Goal: Communication & Community: Ask a question

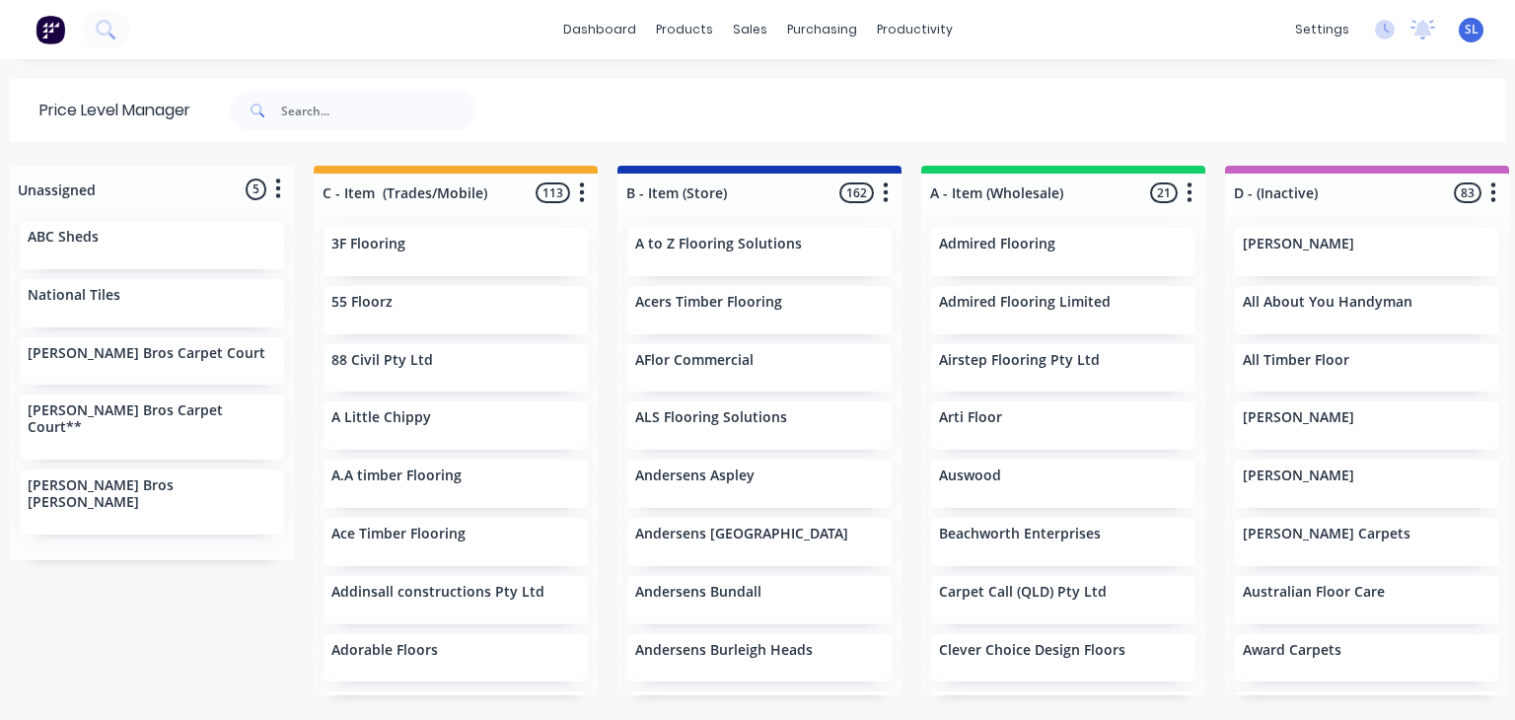
scroll to position [6, 0]
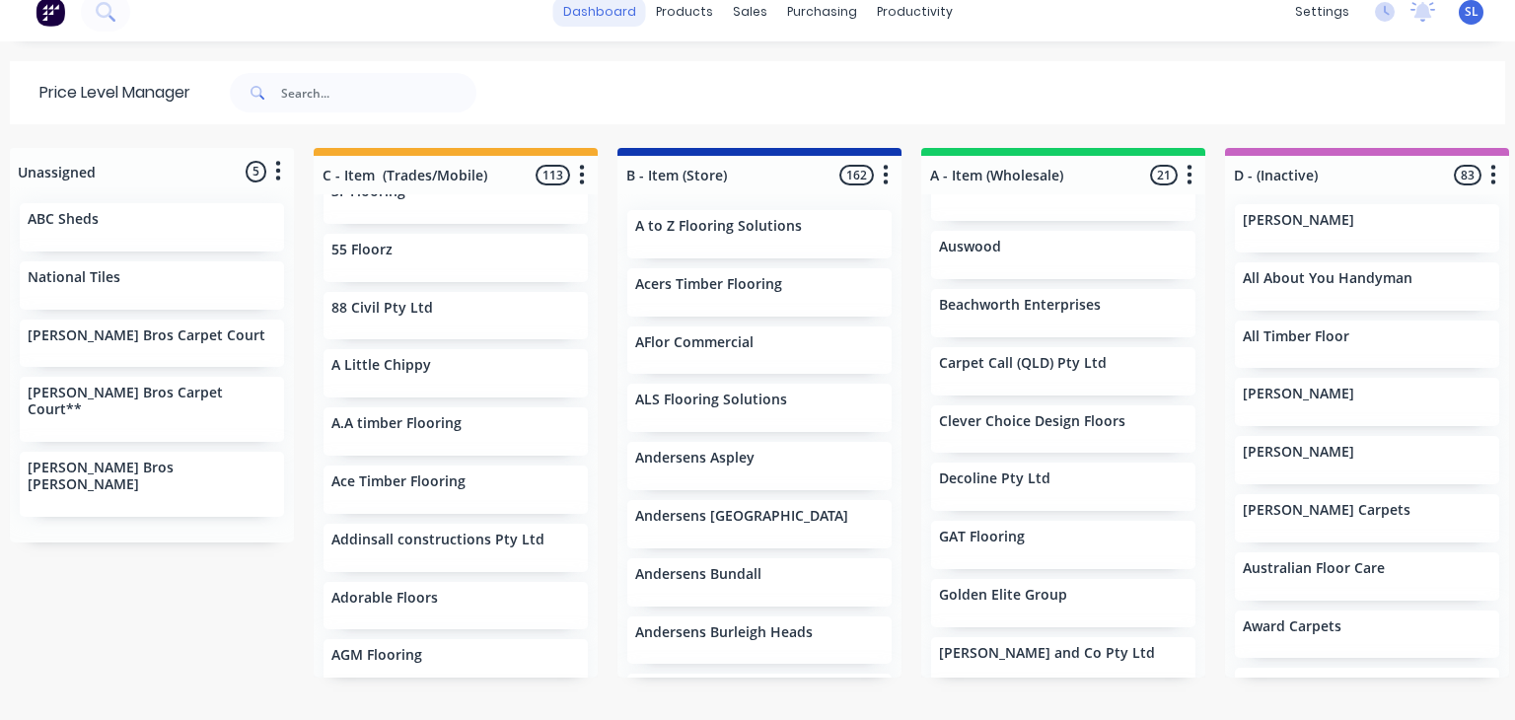
click at [620, 11] on link "dashboard" at bounding box center [599, 12] width 93 height 30
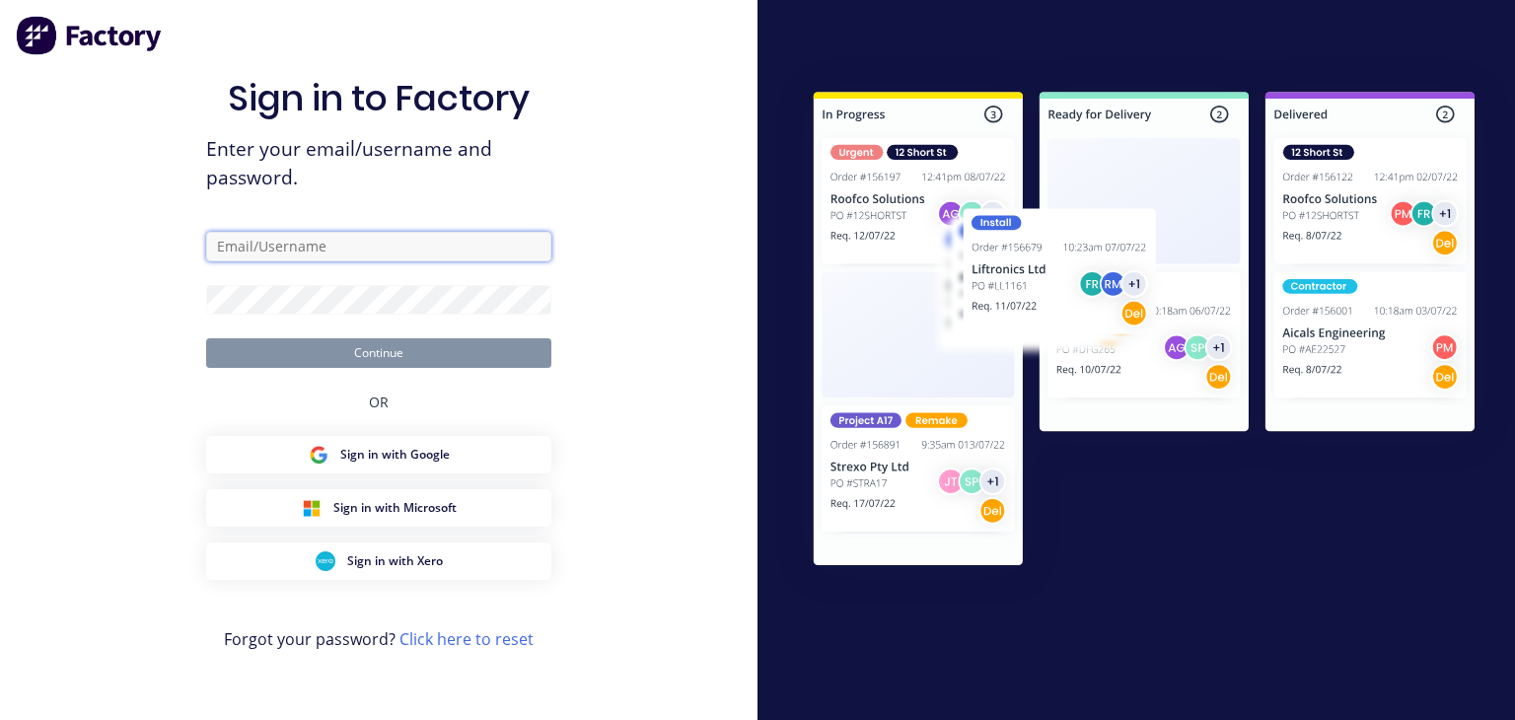
type input "[EMAIL_ADDRESS][DOMAIN_NAME]"
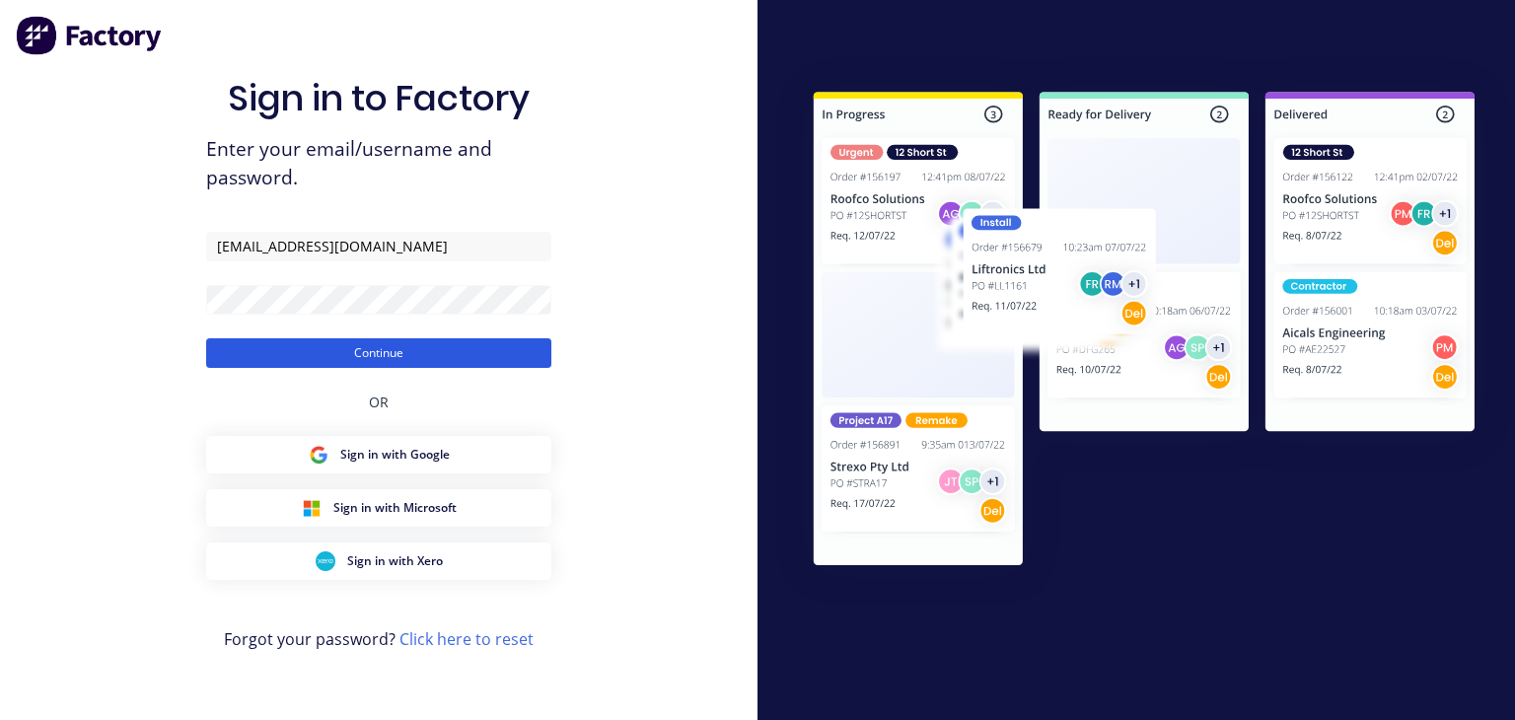
click at [413, 346] on button "Continue" at bounding box center [378, 353] width 345 height 30
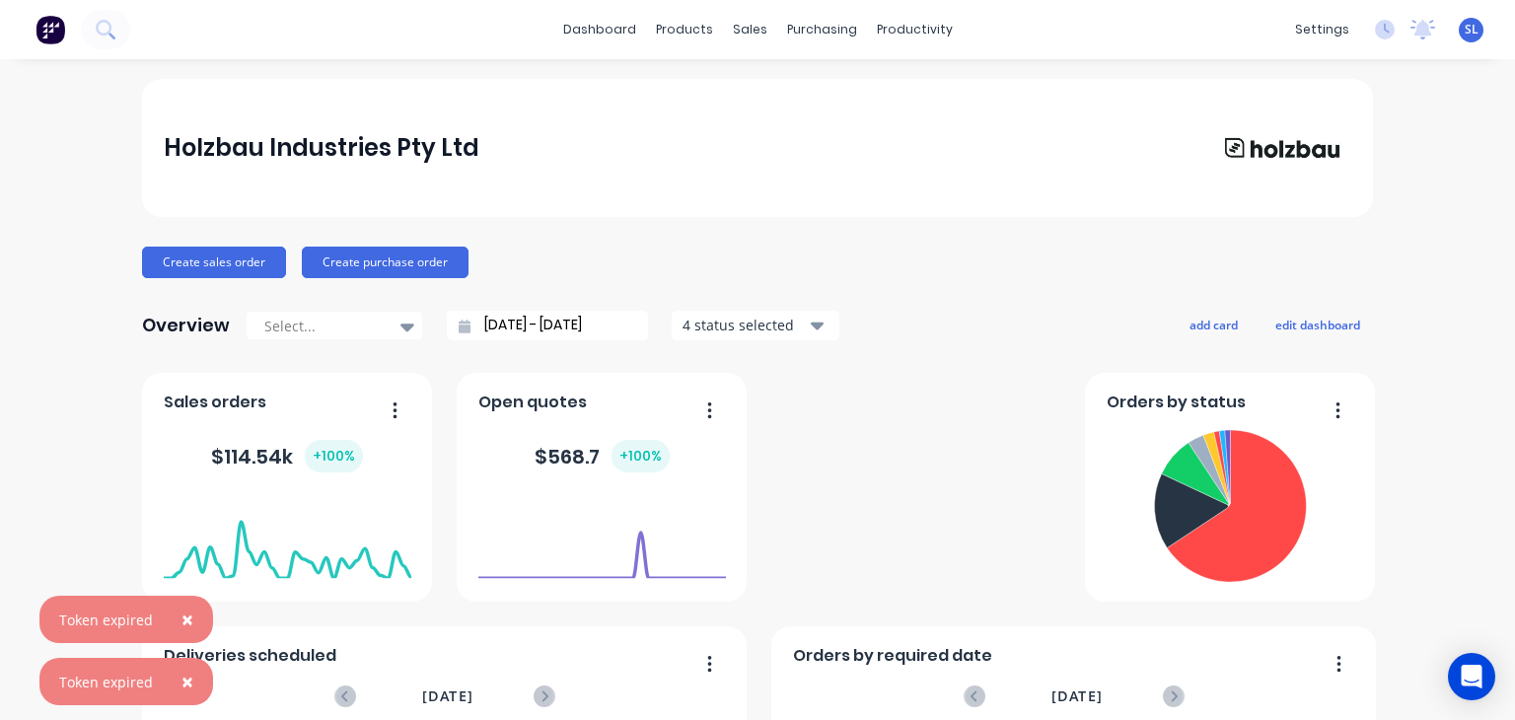
click at [184, 619] on span "×" at bounding box center [188, 620] width 12 height 28
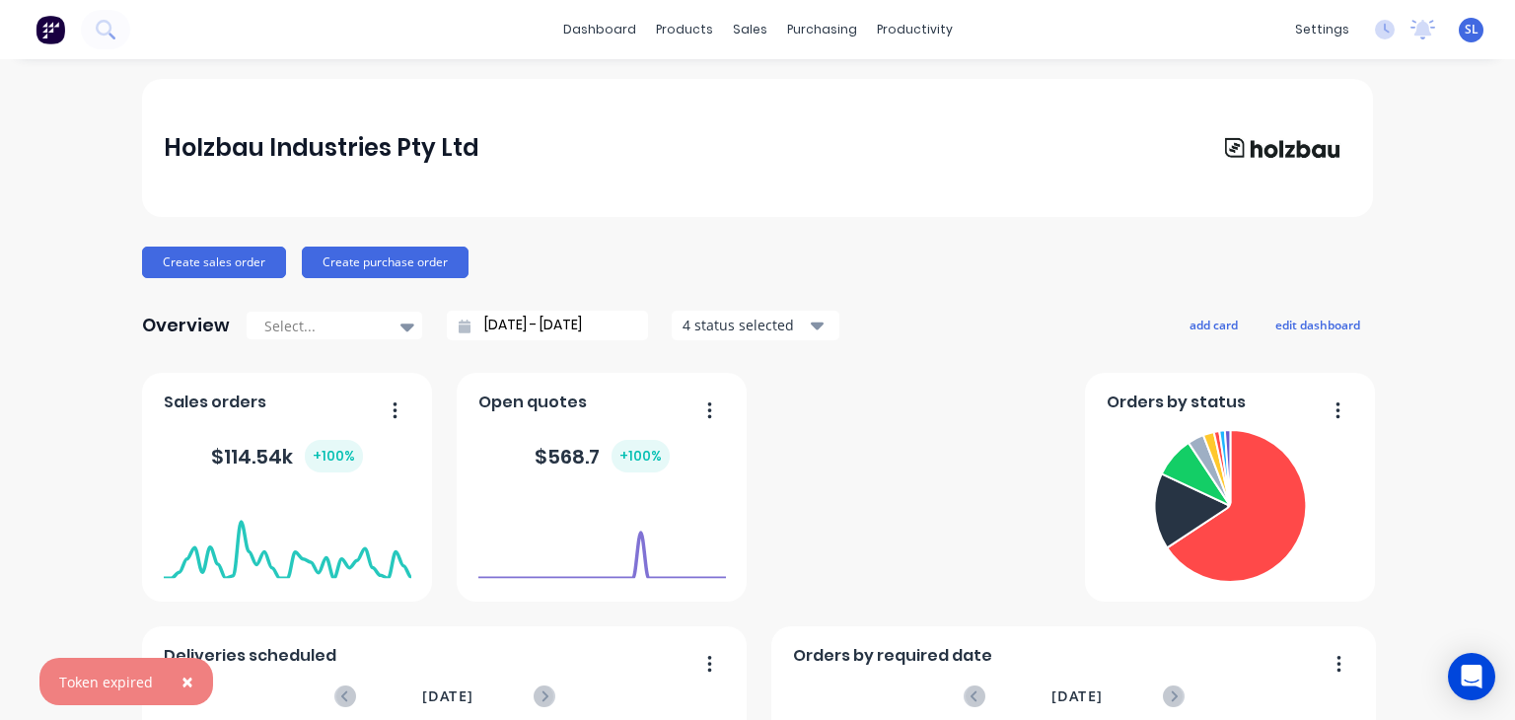
click at [185, 680] on span "×" at bounding box center [188, 682] width 12 height 28
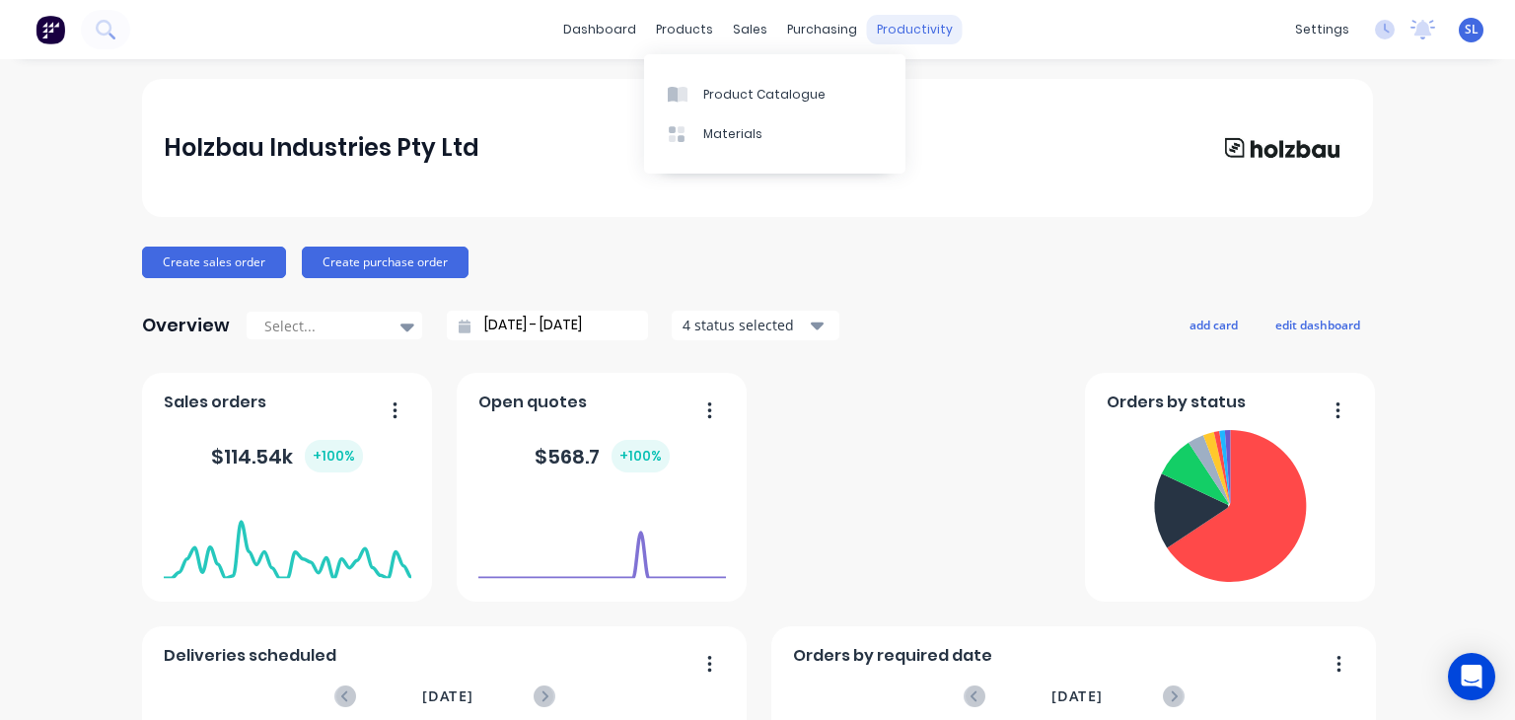
click at [894, 34] on div "productivity" at bounding box center [915, 30] width 96 height 30
click at [55, 29] on img at bounding box center [51, 30] width 30 height 30
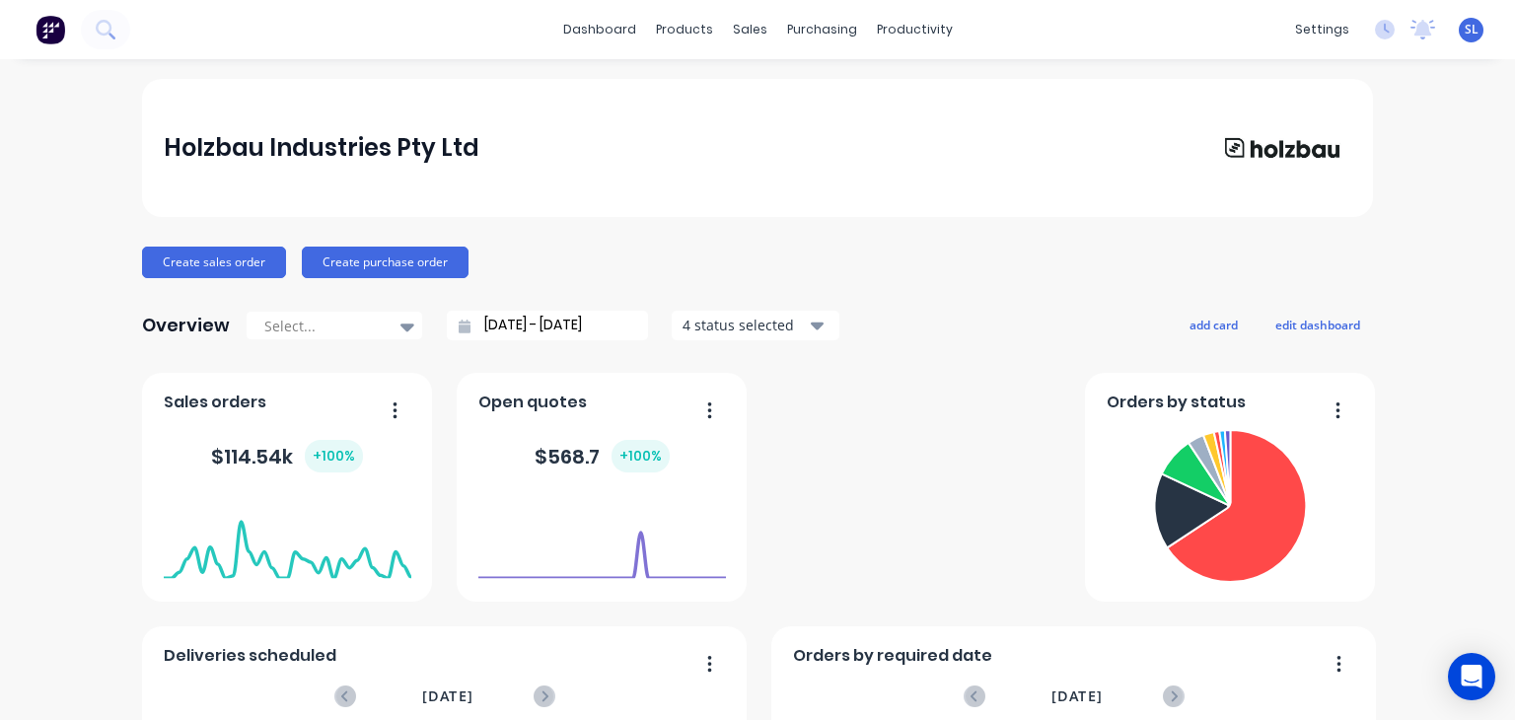
click at [55, 29] on img at bounding box center [51, 30] width 30 height 30
click at [51, 19] on img at bounding box center [51, 30] width 30 height 30
click at [41, 31] on img at bounding box center [51, 30] width 30 height 30
click at [1473, 681] on icon "Open Intercom Messenger" at bounding box center [1472, 677] width 26 height 26
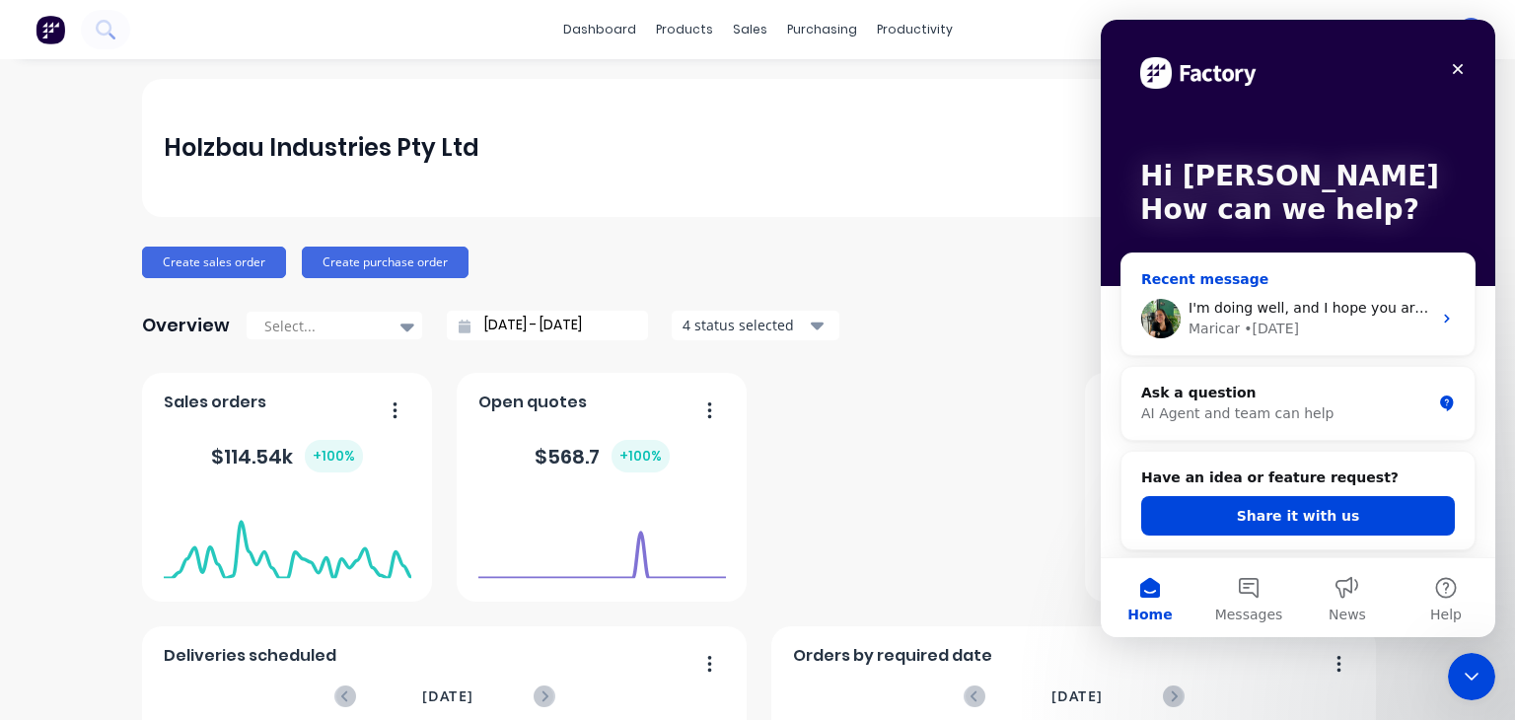
click at [1278, 307] on span "I'm doing well, and I hope you are too. Staying safe and in good spirits :)" at bounding box center [1440, 308] width 502 height 16
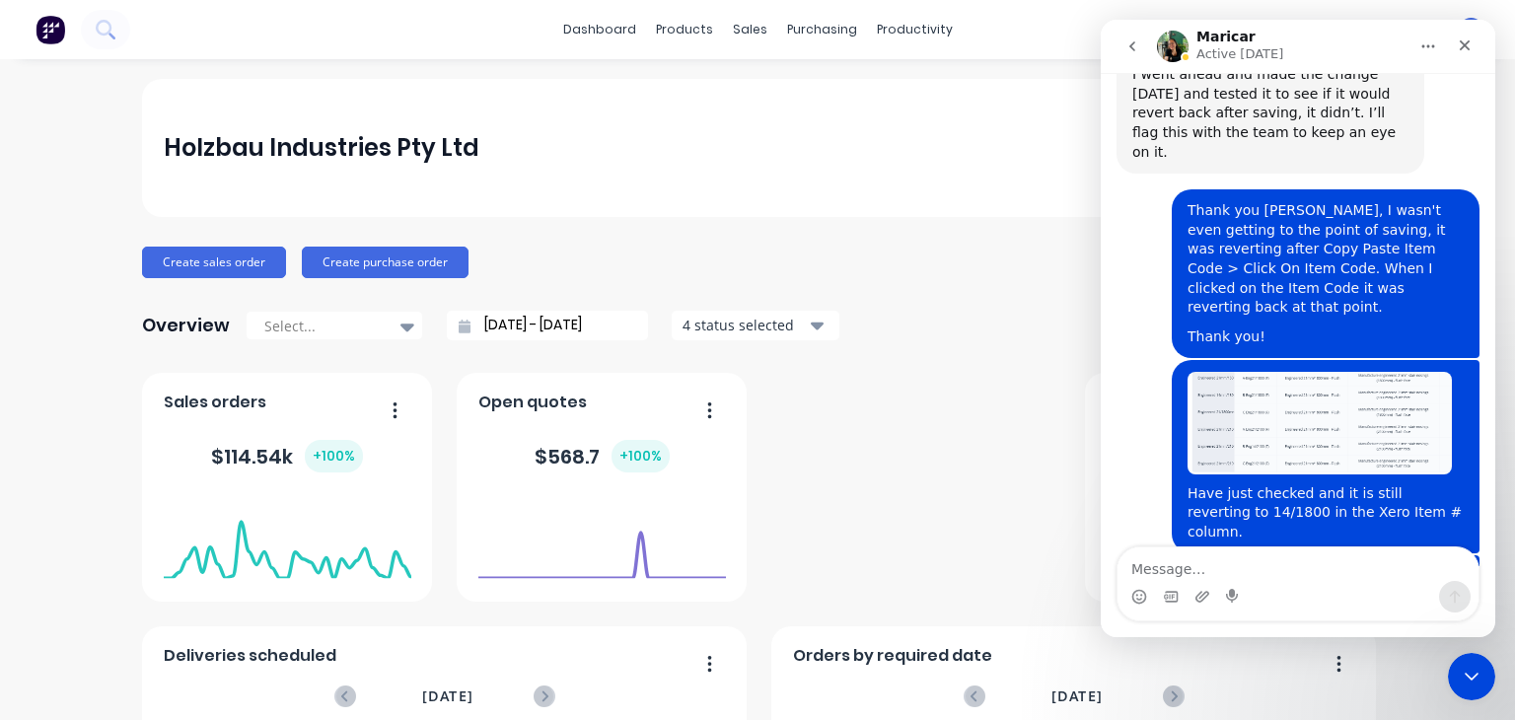
scroll to position [6038, 0]
click at [1210, 562] on textarea "Message…" at bounding box center [1298, 565] width 361 height 34
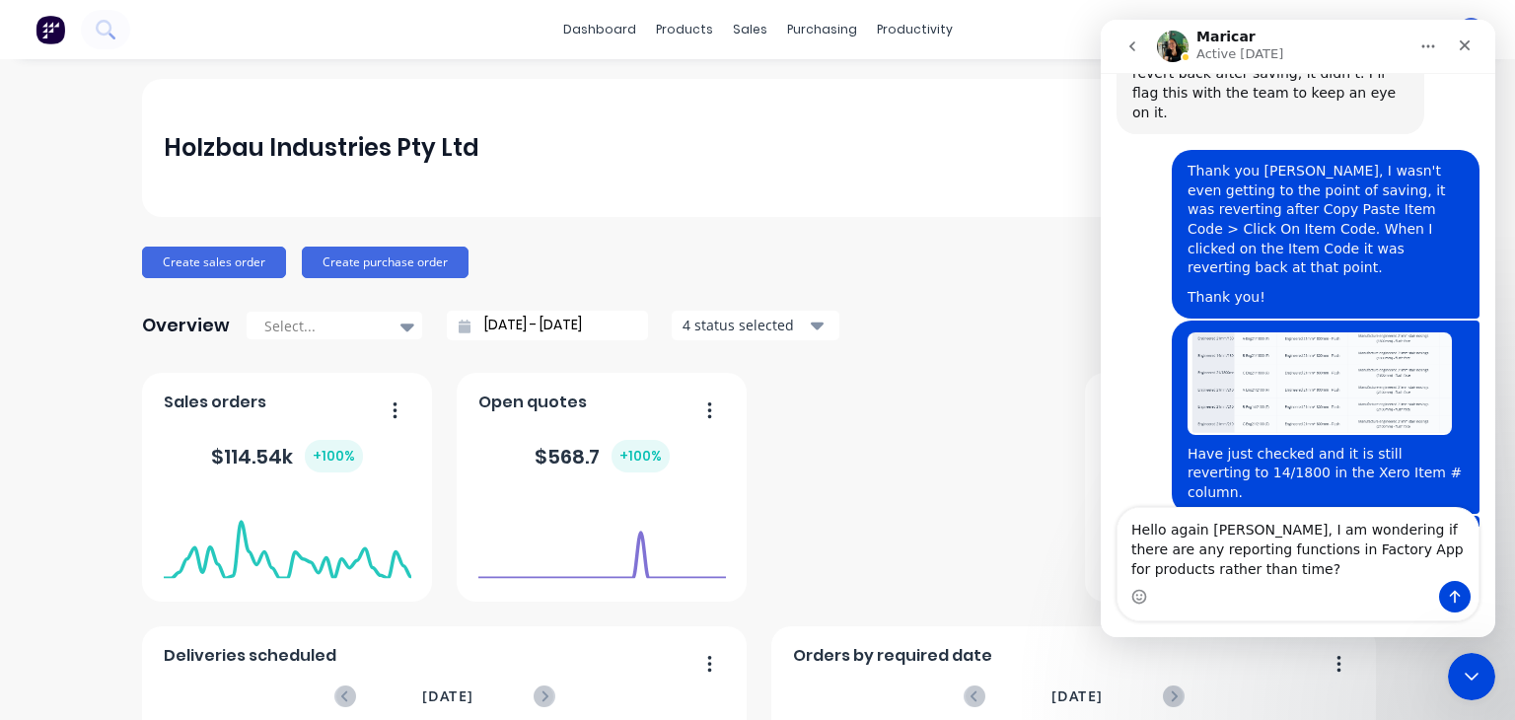
scroll to position [6117, 0]
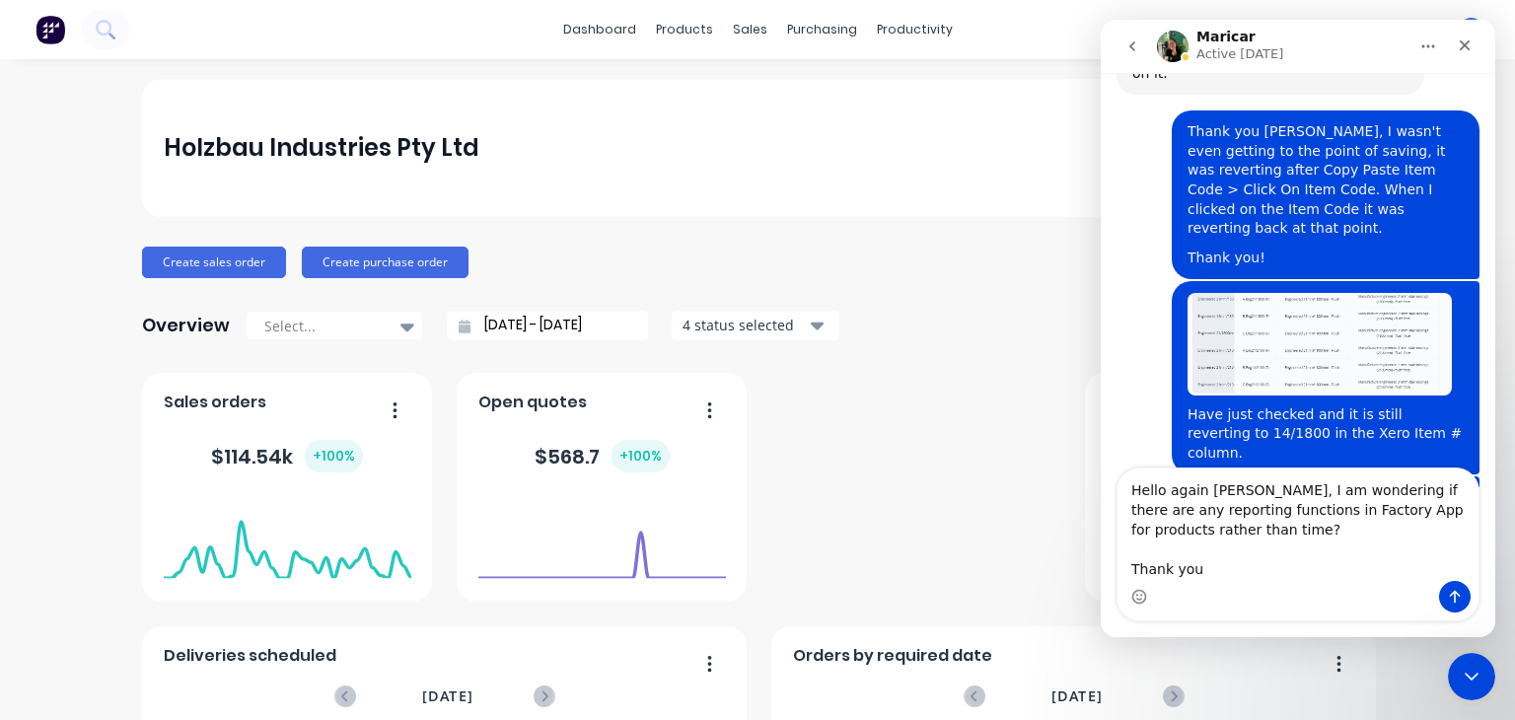
type textarea "Hello again [PERSON_NAME], I am wondering if there are any reporting functions …"
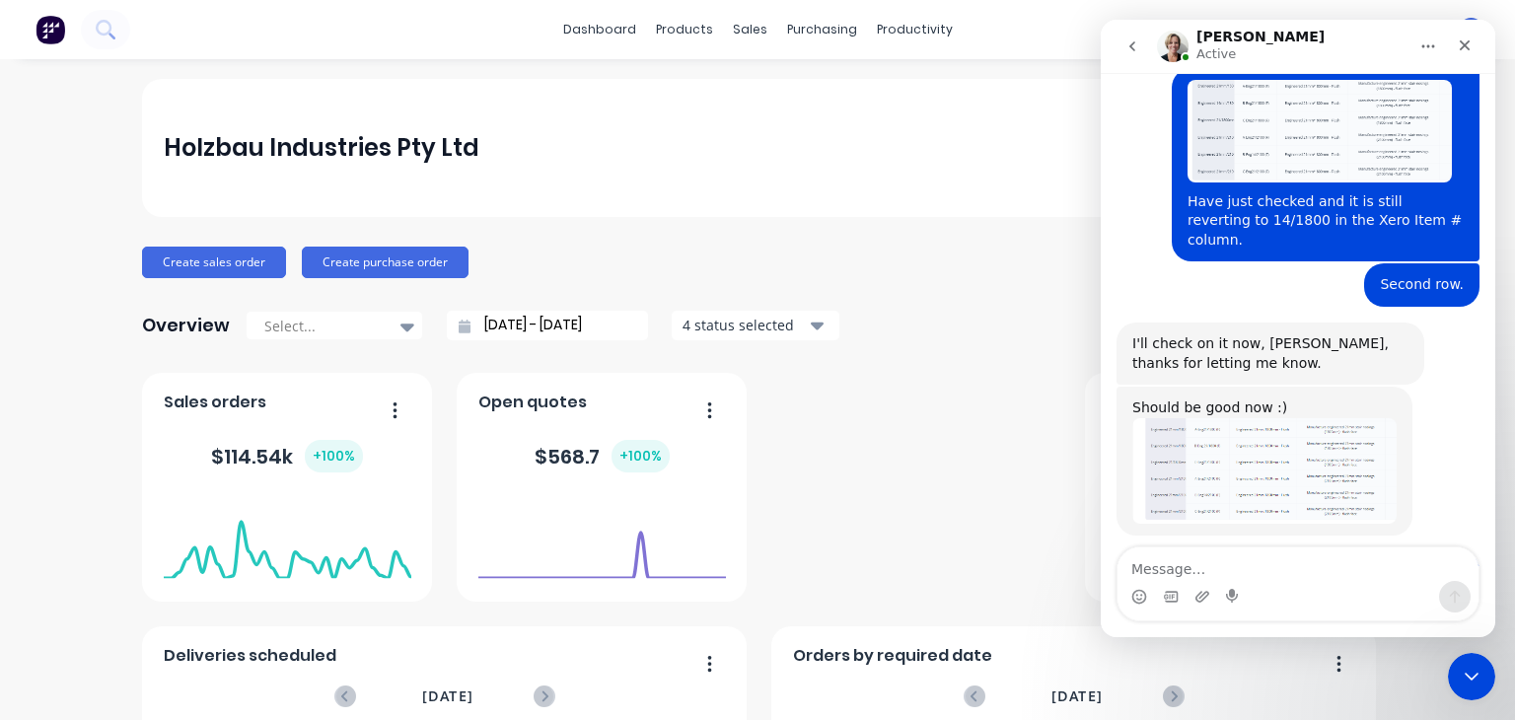
scroll to position [6353, 0]
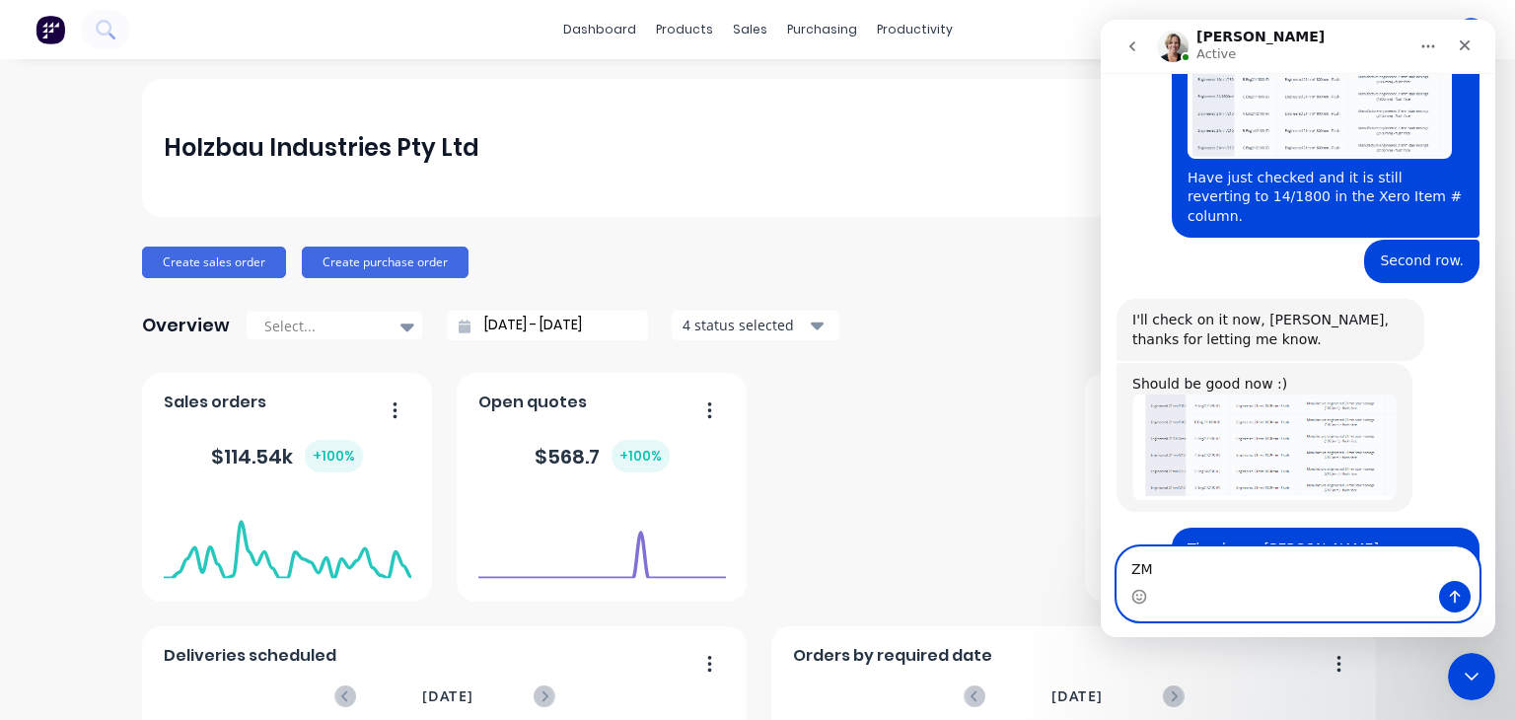
type textarea "Z"
type textarea "E"
type textarea "w"
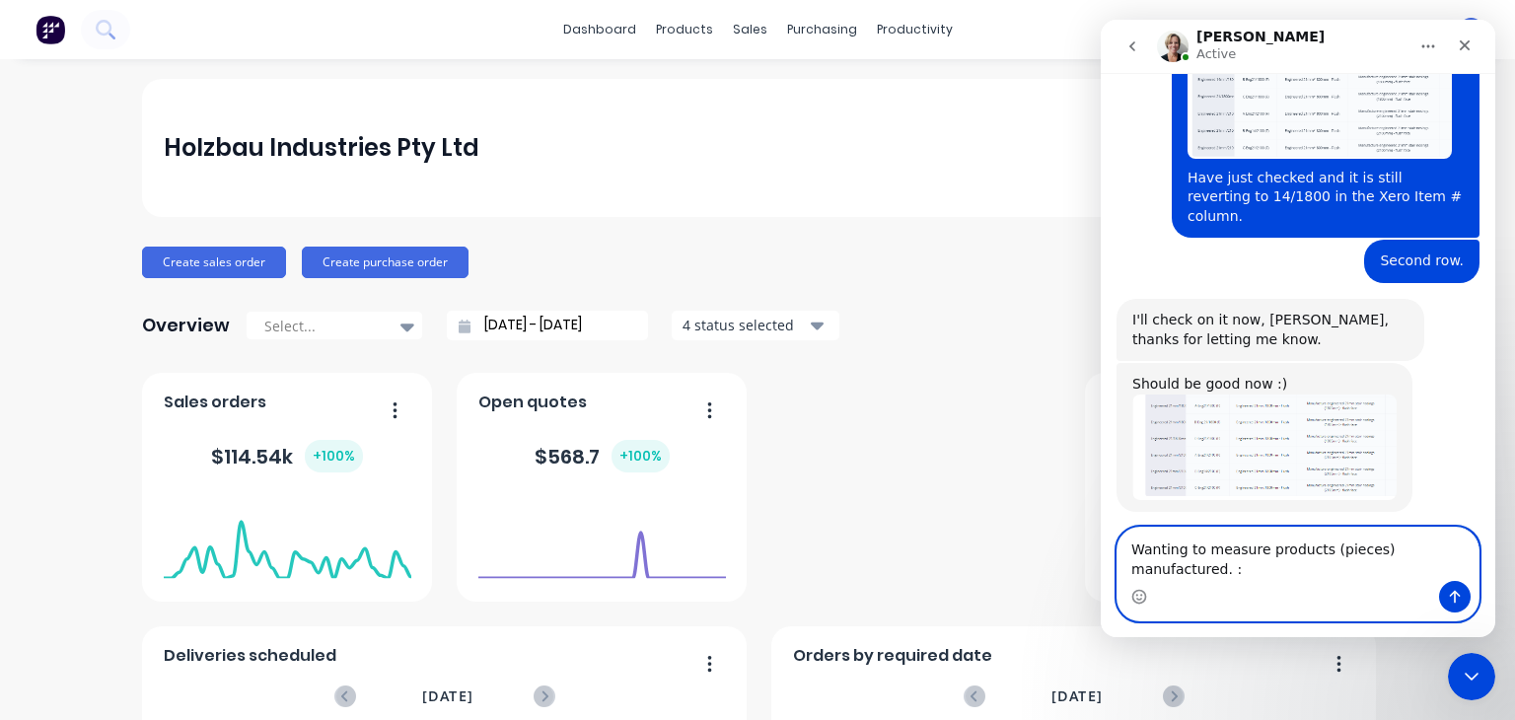
type textarea "Wanting to measure products (pieces) manufactured. :)"
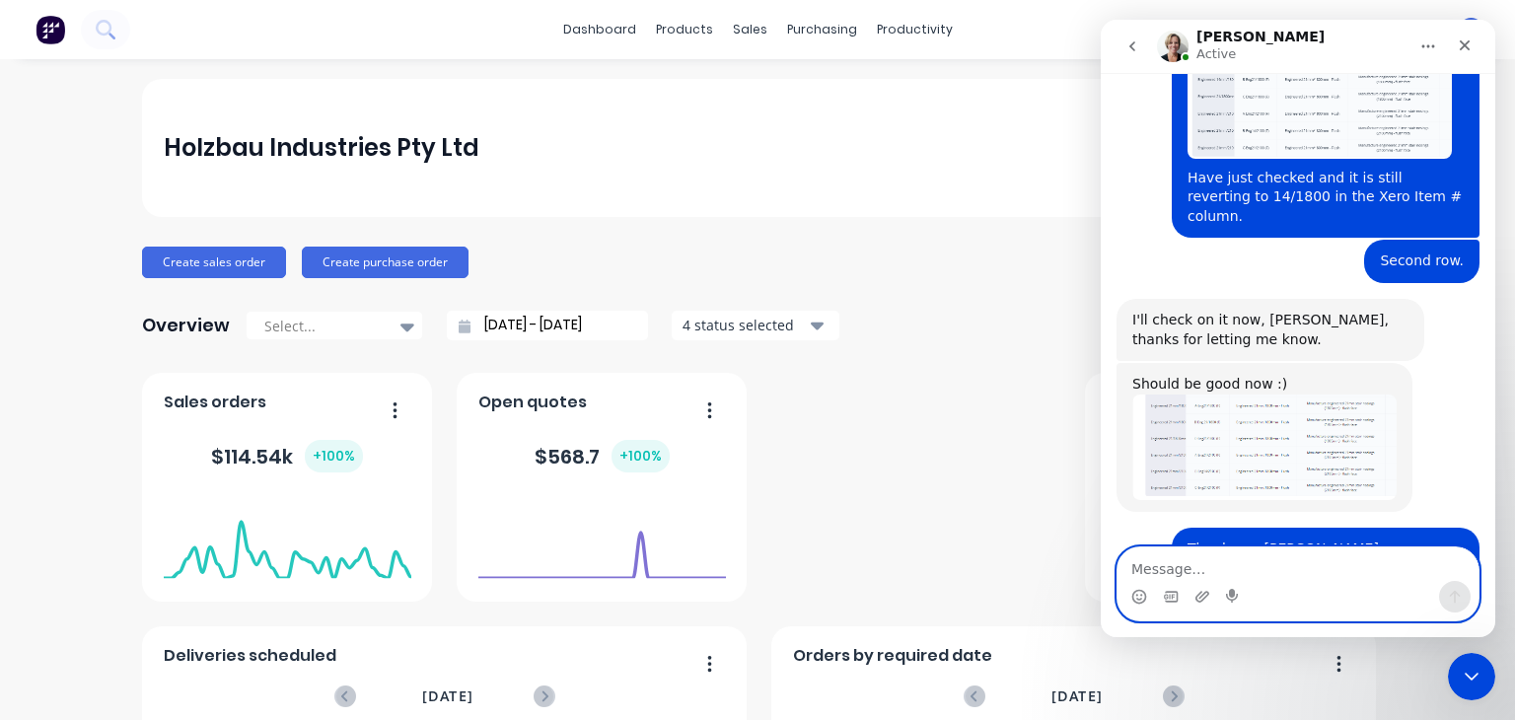
scroll to position [6432, 0]
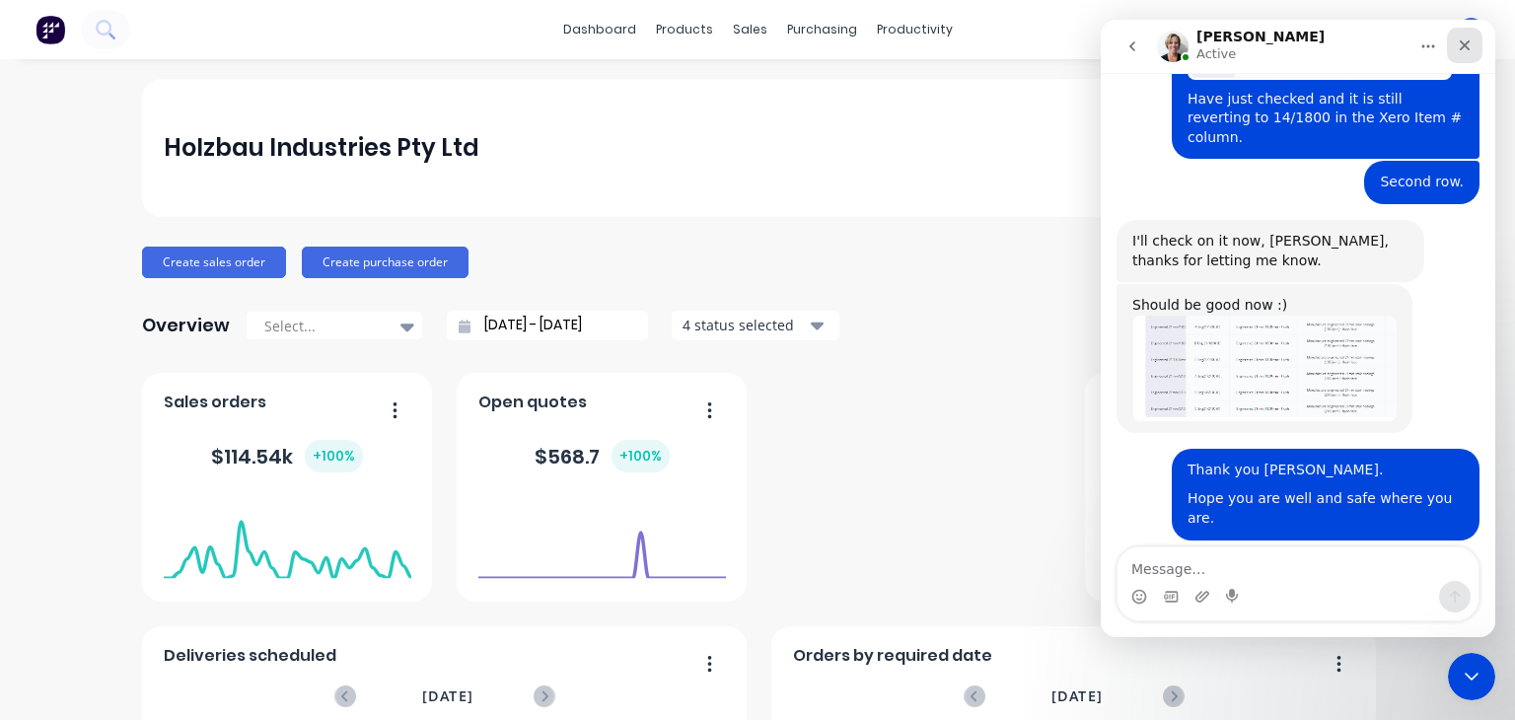
click at [1461, 38] on icon "Close" at bounding box center [1465, 45] width 16 height 16
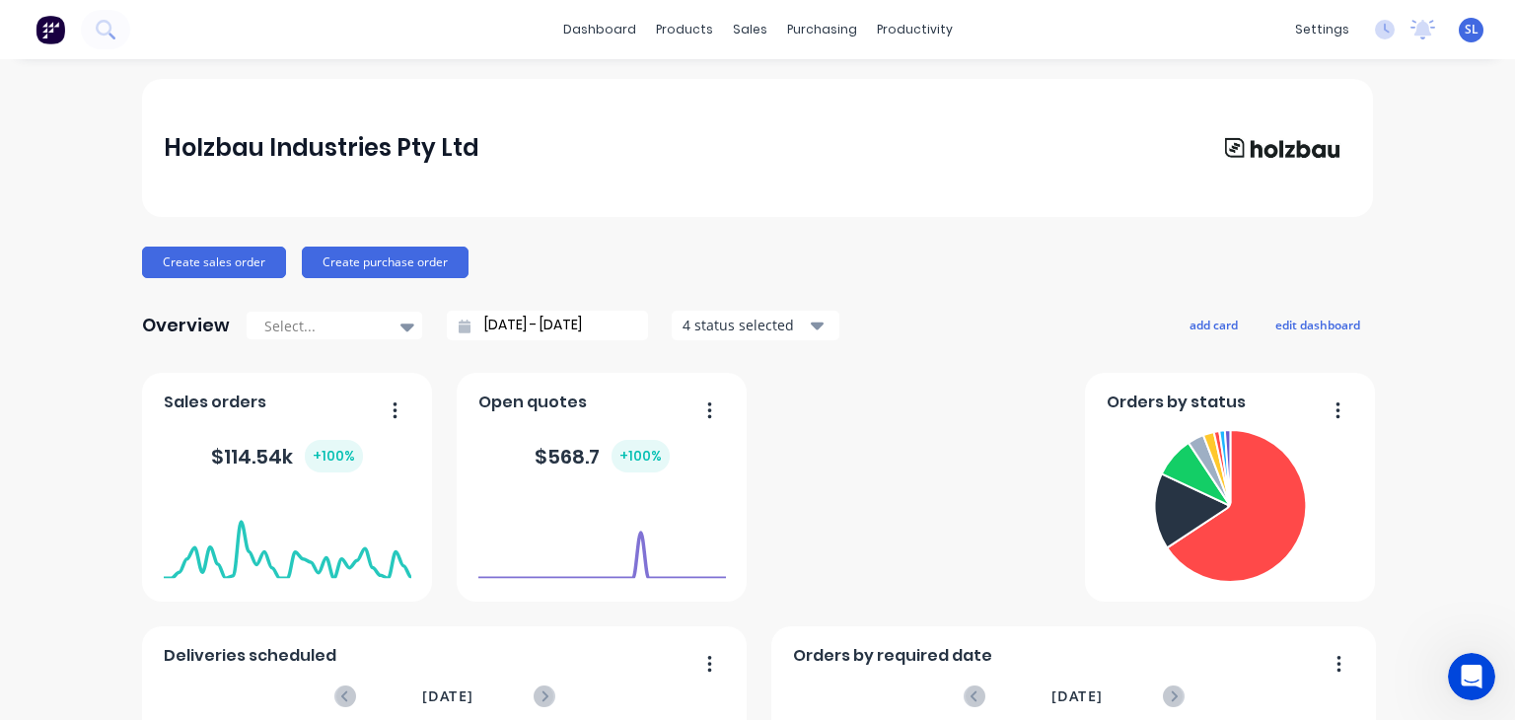
scroll to position [6431, 0]
